Goal: Task Accomplishment & Management: Use online tool/utility

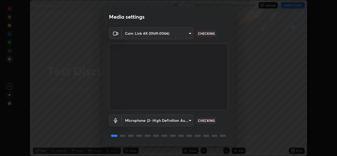
scroll to position [17, 0]
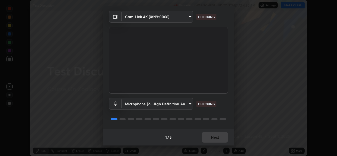
click at [210, 143] on div "1 / 5 Next" at bounding box center [169, 137] width 132 height 17
click at [212, 141] on div "1 / 5 Next" at bounding box center [169, 137] width 132 height 17
click at [214, 141] on div "1 / 5 Next" at bounding box center [169, 137] width 132 height 17
click at [213, 142] on div "1 / 5 Next" at bounding box center [169, 137] width 132 height 17
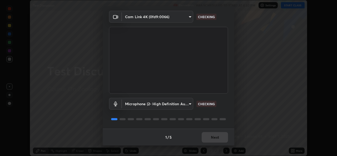
click at [212, 143] on div "1 / 5 Next" at bounding box center [169, 137] width 132 height 17
click at [212, 144] on div "1 / 5 Next" at bounding box center [169, 137] width 132 height 17
click at [216, 145] on div "1 / 5 Next" at bounding box center [169, 137] width 132 height 17
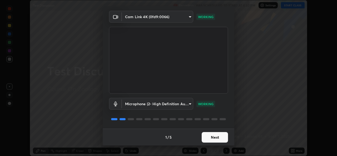
click at [217, 142] on button "Next" at bounding box center [215, 137] width 26 height 11
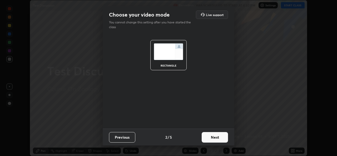
scroll to position [0, 0]
click at [216, 139] on button "Next" at bounding box center [215, 137] width 26 height 11
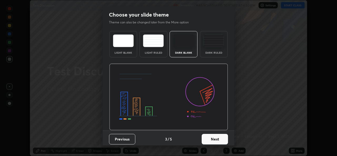
click at [218, 138] on button "Next" at bounding box center [215, 139] width 26 height 11
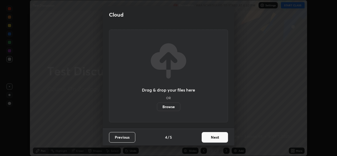
click at [222, 141] on button "Next" at bounding box center [215, 137] width 26 height 11
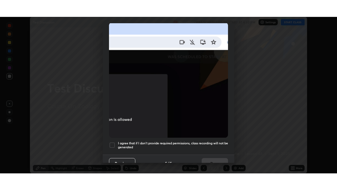
scroll to position [124, 0]
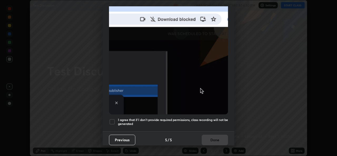
click at [179, 123] on h5 "I agree that if I don't provide required permissions, class recording will not …" at bounding box center [173, 122] width 110 height 8
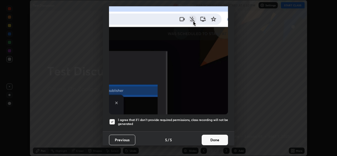
click at [207, 143] on button "Done" at bounding box center [215, 140] width 26 height 11
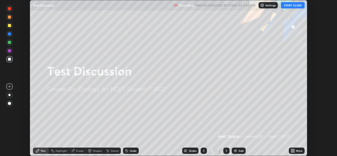
click at [294, 151] on icon at bounding box center [293, 149] width 1 height 1
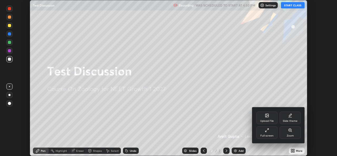
click at [269, 135] on div "Full screen" at bounding box center [267, 136] width 13 height 3
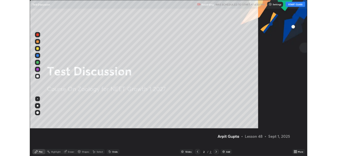
scroll to position [190, 337]
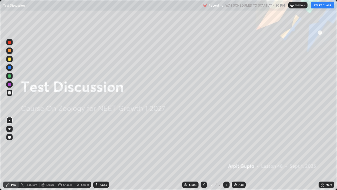
click at [321, 8] on button "START CLASS" at bounding box center [323, 5] width 24 height 6
click at [322, 156] on icon at bounding box center [321, 185] width 1 height 1
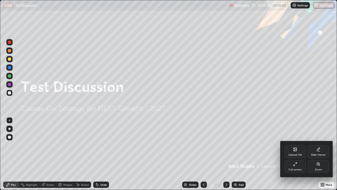
click at [296, 153] on div "Upload File" at bounding box center [296, 154] width 14 height 3
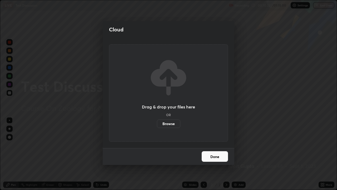
click at [165, 122] on label "Browse" at bounding box center [168, 123] width 23 height 8
click at [157, 122] on input "Browse" at bounding box center [157, 123] width 0 height 8
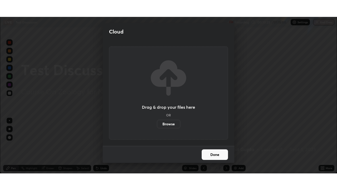
scroll to position [26204, 26023]
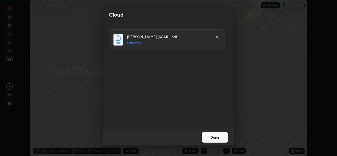
click at [216, 139] on button "Done" at bounding box center [215, 137] width 26 height 11
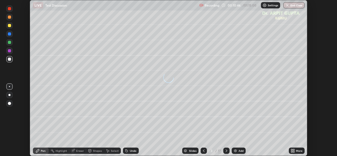
click at [293, 153] on div "More" at bounding box center [297, 151] width 16 height 6
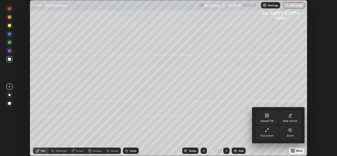
click at [265, 135] on div "Full screen" at bounding box center [267, 136] width 13 height 3
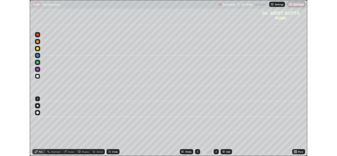
scroll to position [190, 337]
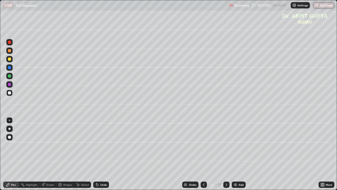
click at [10, 137] on div at bounding box center [9, 136] width 3 height 3
click at [11, 77] on div at bounding box center [9, 76] width 6 height 6
click at [9, 77] on div at bounding box center [9, 75] width 3 height 3
click at [10, 61] on div at bounding box center [9, 59] width 6 height 6
click at [10, 94] on div at bounding box center [9, 92] width 3 height 3
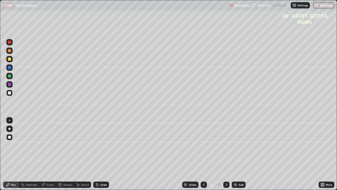
click at [10, 129] on div at bounding box center [9, 128] width 6 height 6
click at [97, 156] on icon at bounding box center [97, 185] width 2 height 2
click at [9, 76] on div at bounding box center [9, 75] width 3 height 3
click at [8, 84] on div at bounding box center [9, 84] width 3 height 3
click at [101, 156] on div "Undo" at bounding box center [103, 184] width 7 height 3
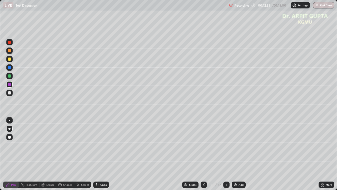
click at [99, 156] on div "Undo" at bounding box center [100, 184] width 18 height 11
click at [101, 156] on div "Undo" at bounding box center [103, 184] width 7 height 3
click at [11, 93] on div at bounding box center [9, 93] width 6 height 6
click at [8, 77] on div at bounding box center [9, 75] width 3 height 3
click at [9, 59] on div at bounding box center [9, 58] width 3 height 3
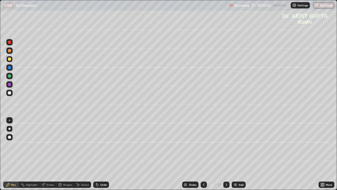
click at [10, 51] on div at bounding box center [9, 50] width 3 height 3
click at [96, 156] on icon at bounding box center [97, 185] width 2 height 2
click at [10, 94] on div at bounding box center [9, 92] width 3 height 3
click at [107, 156] on div "Undo" at bounding box center [101, 184] width 16 height 6
click at [103, 156] on div "Undo" at bounding box center [103, 184] width 7 height 3
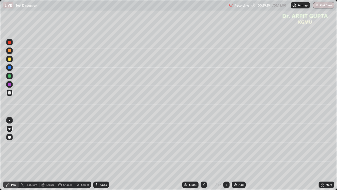
click at [225, 156] on icon at bounding box center [227, 184] width 4 height 4
click at [10, 61] on div at bounding box center [9, 59] width 6 height 6
click at [9, 138] on div at bounding box center [9, 136] width 3 height 3
click at [11, 128] on div at bounding box center [9, 128] width 6 height 6
click at [99, 156] on div "Undo" at bounding box center [100, 184] width 18 height 11
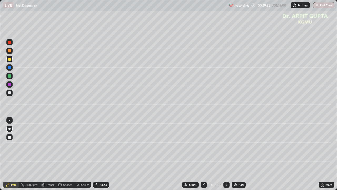
click at [12, 93] on div at bounding box center [9, 93] width 6 height 6
click at [99, 156] on div "Undo" at bounding box center [101, 184] width 16 height 6
click at [101, 156] on div "Undo" at bounding box center [101, 184] width 16 height 6
click at [101, 156] on div "Undo" at bounding box center [103, 184] width 7 height 3
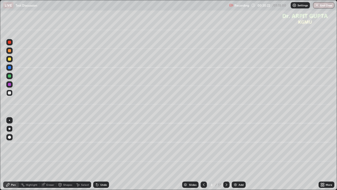
click at [98, 156] on icon at bounding box center [97, 185] width 2 height 2
click at [105, 156] on div "Undo" at bounding box center [101, 184] width 16 height 6
click at [50, 156] on div "Eraser" at bounding box center [48, 184] width 17 height 11
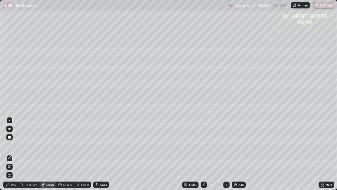
click at [13, 156] on div "Pen" at bounding box center [11, 184] width 16 height 11
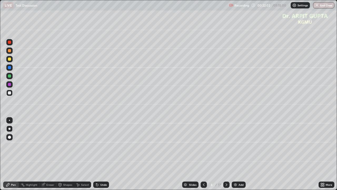
click at [107, 156] on div "Undo" at bounding box center [101, 184] width 16 height 6
click at [112, 156] on div "Slides 4 / 17 Add" at bounding box center [214, 184] width 210 height 11
click at [105, 156] on div "Undo" at bounding box center [101, 184] width 16 height 6
click at [10, 59] on div at bounding box center [9, 58] width 3 height 3
click at [227, 156] on icon at bounding box center [227, 184] width 4 height 4
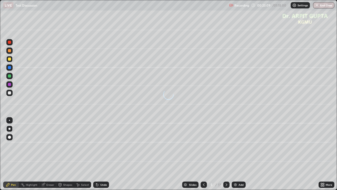
click at [204, 156] on icon at bounding box center [204, 184] width 4 height 4
click at [11, 137] on div at bounding box center [9, 136] width 3 height 3
click at [226, 156] on icon at bounding box center [227, 184] width 4 height 4
click at [95, 156] on icon at bounding box center [97, 184] width 4 height 4
click at [97, 156] on icon at bounding box center [97, 184] width 4 height 4
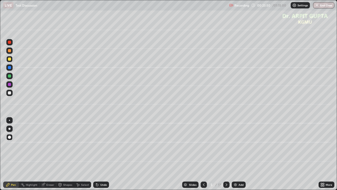
click at [98, 156] on div "Undo" at bounding box center [101, 184] width 16 height 6
click at [9, 95] on div at bounding box center [9, 93] width 6 height 6
click at [10, 127] on div at bounding box center [9, 128] width 6 height 6
click at [101, 156] on div "Undo" at bounding box center [103, 184] width 7 height 3
click at [7, 77] on div at bounding box center [9, 76] width 6 height 6
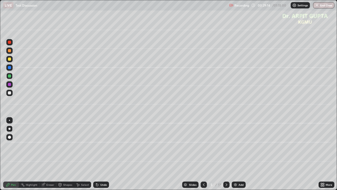
click at [9, 59] on div at bounding box center [9, 58] width 3 height 3
click at [102, 156] on div "Undo" at bounding box center [100, 184] width 18 height 11
click at [11, 93] on div at bounding box center [9, 92] width 3 height 3
click at [10, 85] on div at bounding box center [9, 84] width 3 height 3
click at [9, 77] on div at bounding box center [9, 75] width 3 height 3
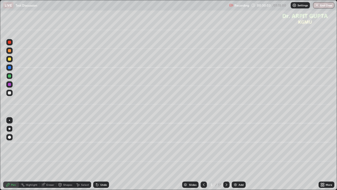
click at [12, 77] on div at bounding box center [9, 76] width 6 height 6
click at [97, 156] on icon at bounding box center [97, 185] width 2 height 2
click at [103, 156] on div "Undo" at bounding box center [100, 184] width 18 height 11
click at [105, 156] on div "Undo" at bounding box center [101, 184] width 16 height 6
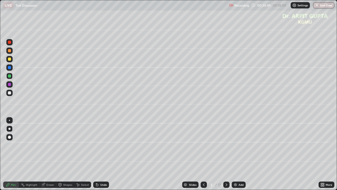
click at [107, 156] on div "Undo" at bounding box center [101, 184] width 16 height 6
click at [99, 156] on div "Undo" at bounding box center [101, 184] width 16 height 6
click at [9, 59] on div at bounding box center [9, 58] width 3 height 3
click at [10, 75] on div at bounding box center [9, 75] width 3 height 3
click at [100, 156] on div "Undo" at bounding box center [103, 184] width 7 height 3
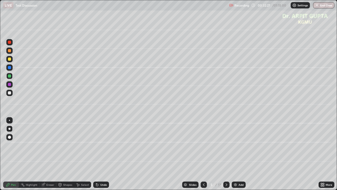
click at [99, 156] on div "Undo" at bounding box center [101, 184] width 16 height 6
click at [98, 156] on icon at bounding box center [97, 184] width 4 height 4
click at [96, 156] on icon at bounding box center [97, 185] width 2 height 2
click at [100, 156] on div "Undo" at bounding box center [101, 184] width 16 height 6
click at [100, 156] on div "Undo" at bounding box center [103, 184] width 7 height 3
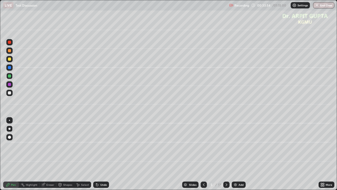
click at [226, 156] on icon at bounding box center [227, 184] width 4 height 4
click at [10, 60] on div at bounding box center [9, 58] width 3 height 3
click at [9, 94] on div at bounding box center [9, 92] width 3 height 3
click at [96, 156] on icon at bounding box center [97, 185] width 2 height 2
click at [94, 156] on div "Undo" at bounding box center [101, 184] width 16 height 6
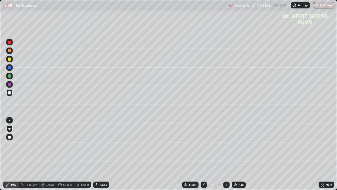
click at [96, 156] on icon at bounding box center [96, 183] width 1 height 1
click at [10, 96] on div at bounding box center [9, 93] width 6 height 6
click at [101, 156] on div "Undo" at bounding box center [103, 184] width 7 height 3
click at [9, 59] on div at bounding box center [9, 58] width 3 height 3
click at [9, 92] on div at bounding box center [9, 92] width 3 height 3
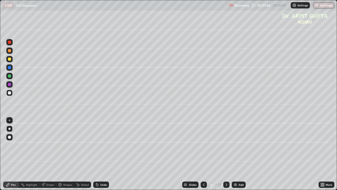
click at [225, 156] on icon at bounding box center [227, 184] width 4 height 4
click at [12, 136] on div at bounding box center [9, 137] width 6 height 6
click at [9, 76] on div at bounding box center [9, 75] width 3 height 3
click at [11, 76] on div at bounding box center [9, 75] width 3 height 3
click at [9, 93] on div at bounding box center [9, 92] width 3 height 3
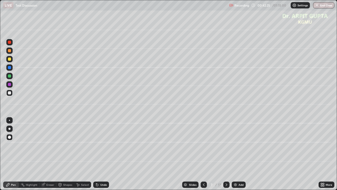
click at [96, 156] on icon at bounding box center [97, 185] width 2 height 2
click at [9, 131] on div at bounding box center [9, 128] width 6 height 6
click at [95, 156] on icon at bounding box center [97, 184] width 4 height 4
click at [94, 156] on div "Undo" at bounding box center [101, 184] width 16 height 6
click at [95, 156] on icon at bounding box center [97, 184] width 4 height 4
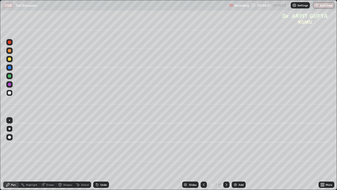
click at [96, 156] on icon at bounding box center [97, 185] width 2 height 2
click at [11, 60] on div at bounding box center [9, 58] width 3 height 3
click at [11, 75] on div at bounding box center [9, 76] width 6 height 6
click at [226, 156] on icon at bounding box center [227, 184] width 4 height 4
click at [9, 94] on div at bounding box center [9, 93] width 6 height 6
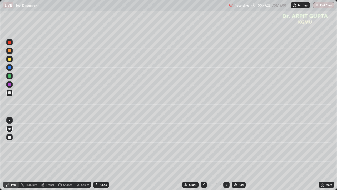
click at [10, 60] on div at bounding box center [9, 58] width 3 height 3
click at [8, 93] on div at bounding box center [9, 92] width 3 height 3
click at [96, 156] on icon at bounding box center [97, 185] width 2 height 2
click at [97, 156] on icon at bounding box center [97, 184] width 4 height 4
click at [99, 156] on div "Undo" at bounding box center [101, 184] width 16 height 6
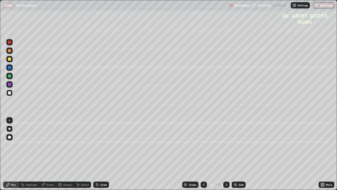
click at [96, 156] on icon at bounding box center [96, 183] width 1 height 1
click at [95, 156] on icon at bounding box center [97, 184] width 4 height 4
click at [105, 156] on div "Undo" at bounding box center [103, 184] width 7 height 3
click at [96, 156] on icon at bounding box center [97, 185] width 2 height 2
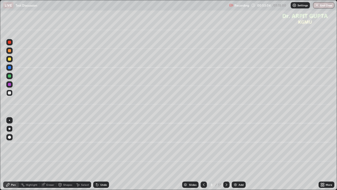
click at [97, 156] on icon at bounding box center [97, 185] width 2 height 2
click at [96, 156] on icon at bounding box center [97, 185] width 2 height 2
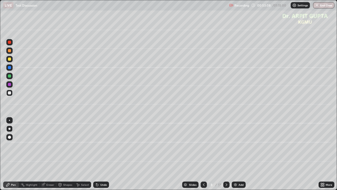
click at [9, 126] on div at bounding box center [9, 128] width 6 height 6
click at [11, 76] on div at bounding box center [9, 75] width 3 height 3
click at [98, 156] on icon at bounding box center [97, 184] width 4 height 4
click at [99, 156] on div "Undo" at bounding box center [101, 184] width 16 height 6
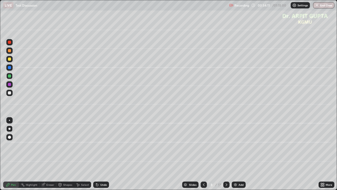
click at [99, 156] on div "Undo" at bounding box center [101, 184] width 16 height 6
click at [98, 156] on div "Undo" at bounding box center [101, 184] width 16 height 6
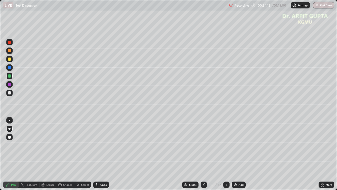
click at [99, 156] on div "Undo" at bounding box center [101, 184] width 16 height 6
click at [98, 156] on div "Undo" at bounding box center [101, 184] width 16 height 6
click at [96, 156] on icon at bounding box center [97, 185] width 2 height 2
click at [11, 94] on div at bounding box center [9, 92] width 3 height 3
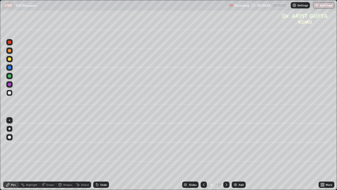
click at [106, 156] on div "Undo" at bounding box center [101, 184] width 16 height 6
click at [105, 156] on div "Undo" at bounding box center [101, 184] width 16 height 6
click at [11, 77] on div at bounding box center [9, 75] width 3 height 3
click at [10, 84] on div at bounding box center [9, 84] width 3 height 3
click at [11, 93] on div at bounding box center [9, 92] width 3 height 3
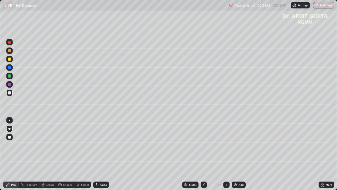
click at [105, 156] on div "Undo" at bounding box center [103, 184] width 7 height 3
click at [9, 84] on div at bounding box center [9, 84] width 3 height 3
click at [227, 156] on div at bounding box center [227, 184] width 6 height 6
click at [100, 156] on div "Undo" at bounding box center [103, 184] width 7 height 3
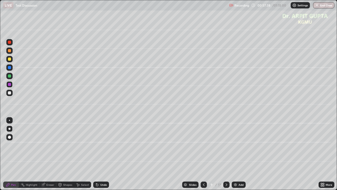
click at [99, 156] on div "Undo" at bounding box center [101, 184] width 16 height 6
click at [101, 156] on div "Undo" at bounding box center [103, 184] width 7 height 3
click at [12, 76] on div at bounding box center [9, 76] width 6 height 6
click at [104, 156] on div "Undo" at bounding box center [103, 184] width 7 height 3
click at [204, 156] on icon at bounding box center [204, 184] width 4 height 4
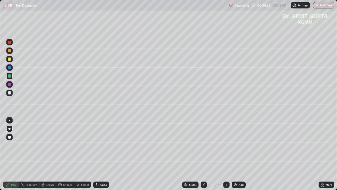
click at [102, 156] on div "Undo" at bounding box center [103, 184] width 7 height 3
click at [227, 156] on icon at bounding box center [227, 184] width 4 height 4
click at [96, 156] on div "Undo" at bounding box center [101, 184] width 16 height 6
click at [98, 156] on div "Undo" at bounding box center [100, 184] width 18 height 11
click at [10, 94] on div at bounding box center [9, 92] width 3 height 3
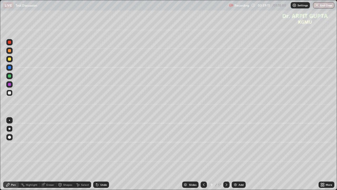
click at [225, 156] on icon at bounding box center [227, 184] width 4 height 4
click at [10, 59] on div at bounding box center [9, 58] width 3 height 3
click at [206, 156] on div at bounding box center [204, 184] width 6 height 6
click at [227, 156] on icon at bounding box center [227, 184] width 4 height 4
click at [10, 78] on div at bounding box center [9, 76] width 6 height 6
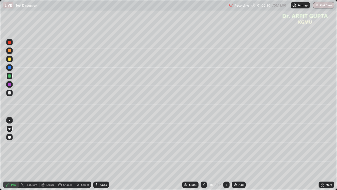
click at [10, 94] on div at bounding box center [9, 92] width 3 height 3
click at [10, 77] on div at bounding box center [9, 75] width 3 height 3
click at [11, 68] on div at bounding box center [9, 67] width 3 height 3
click at [11, 94] on div at bounding box center [9, 92] width 3 height 3
click at [11, 68] on div at bounding box center [9, 67] width 6 height 6
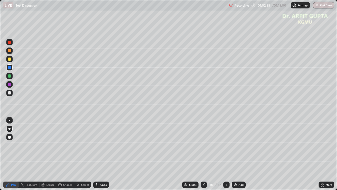
click at [10, 76] on div at bounding box center [9, 75] width 3 height 3
click at [10, 85] on div at bounding box center [9, 84] width 3 height 3
click at [104, 156] on div "Undo" at bounding box center [101, 184] width 16 height 6
click at [103, 156] on div "Undo" at bounding box center [103, 184] width 7 height 3
click at [106, 156] on div "Undo" at bounding box center [101, 184] width 16 height 6
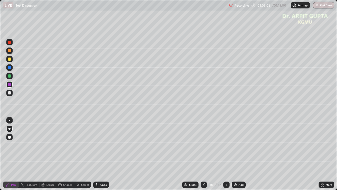
click at [105, 156] on div "Undo" at bounding box center [101, 184] width 16 height 6
click at [12, 92] on div at bounding box center [9, 93] width 6 height 6
click at [10, 76] on div at bounding box center [9, 75] width 3 height 3
click at [11, 59] on div at bounding box center [9, 58] width 3 height 3
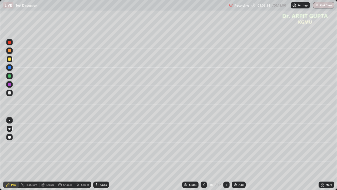
click at [11, 74] on div at bounding box center [9, 76] width 6 height 6
click at [12, 60] on div at bounding box center [9, 59] width 6 height 6
click at [9, 93] on div at bounding box center [9, 92] width 3 height 3
click at [330, 6] on button "End Class" at bounding box center [323, 5] width 21 height 6
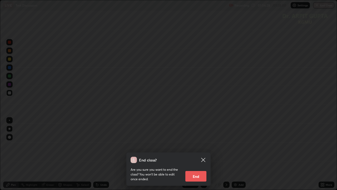
click at [200, 156] on button "End" at bounding box center [196, 176] width 21 height 11
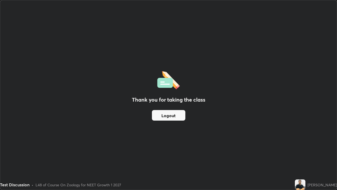
click at [178, 117] on button "Logout" at bounding box center [168, 115] width 33 height 11
click at [163, 117] on button "Logout" at bounding box center [168, 115] width 33 height 11
click at [162, 115] on button "Logout" at bounding box center [168, 115] width 33 height 11
click at [161, 114] on button "Logout" at bounding box center [168, 115] width 33 height 11
click at [152, 149] on div "Thank you for taking the class Logout" at bounding box center [168, 94] width 337 height 189
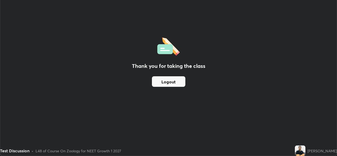
scroll to position [26204, 26023]
